Goal: Transaction & Acquisition: Subscribe to service/newsletter

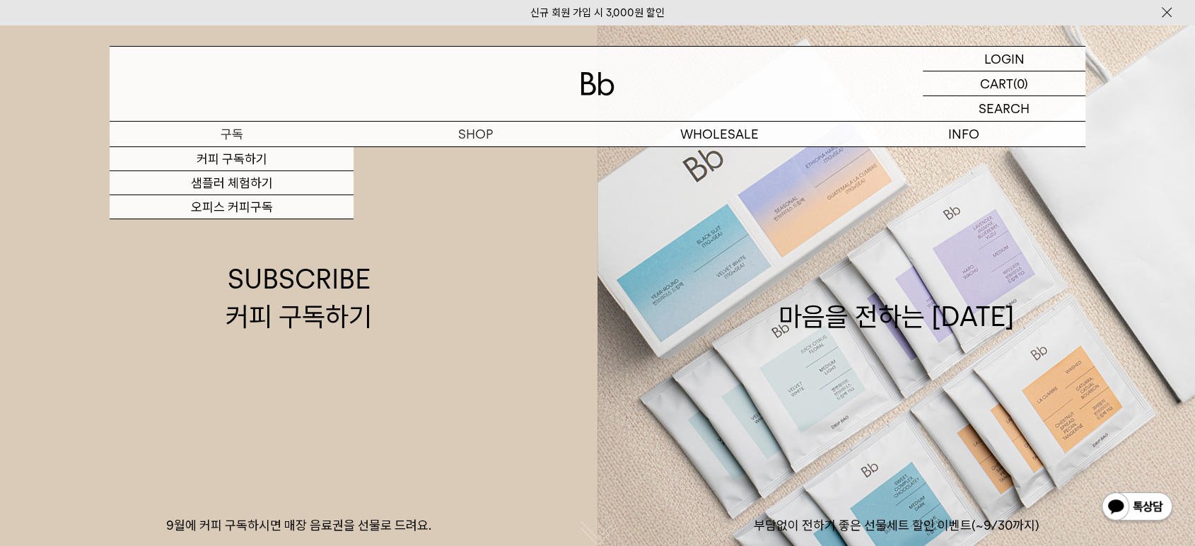
click at [217, 139] on p "구독" at bounding box center [232, 134] width 244 height 25
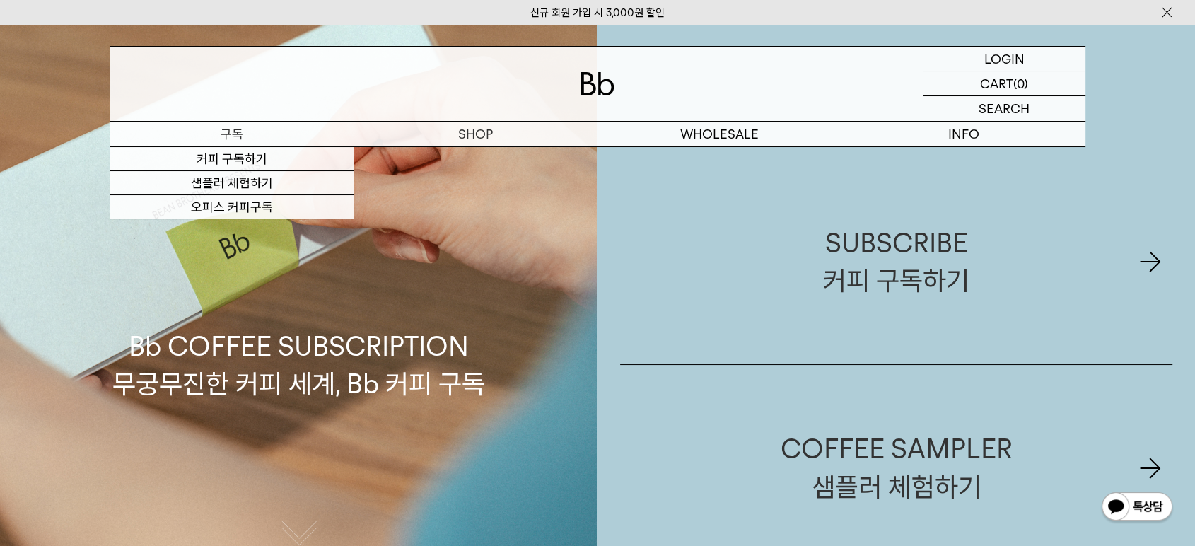
click at [228, 136] on p "구독" at bounding box center [232, 134] width 244 height 25
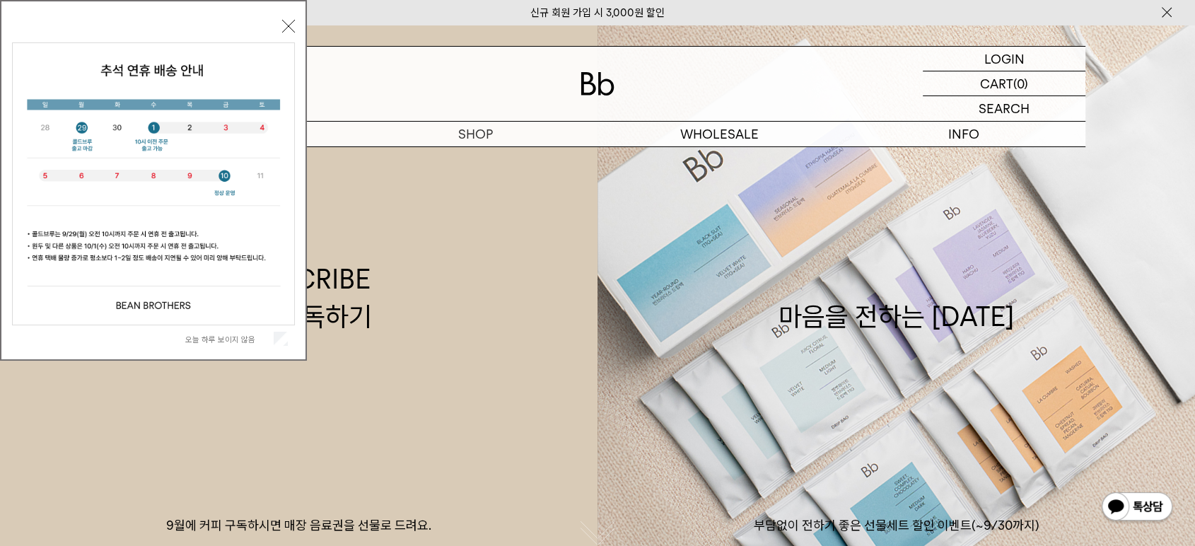
click at [290, 27] on button "닫기" at bounding box center [288, 26] width 13 height 13
